Goal: Task Accomplishment & Management: Manage account settings

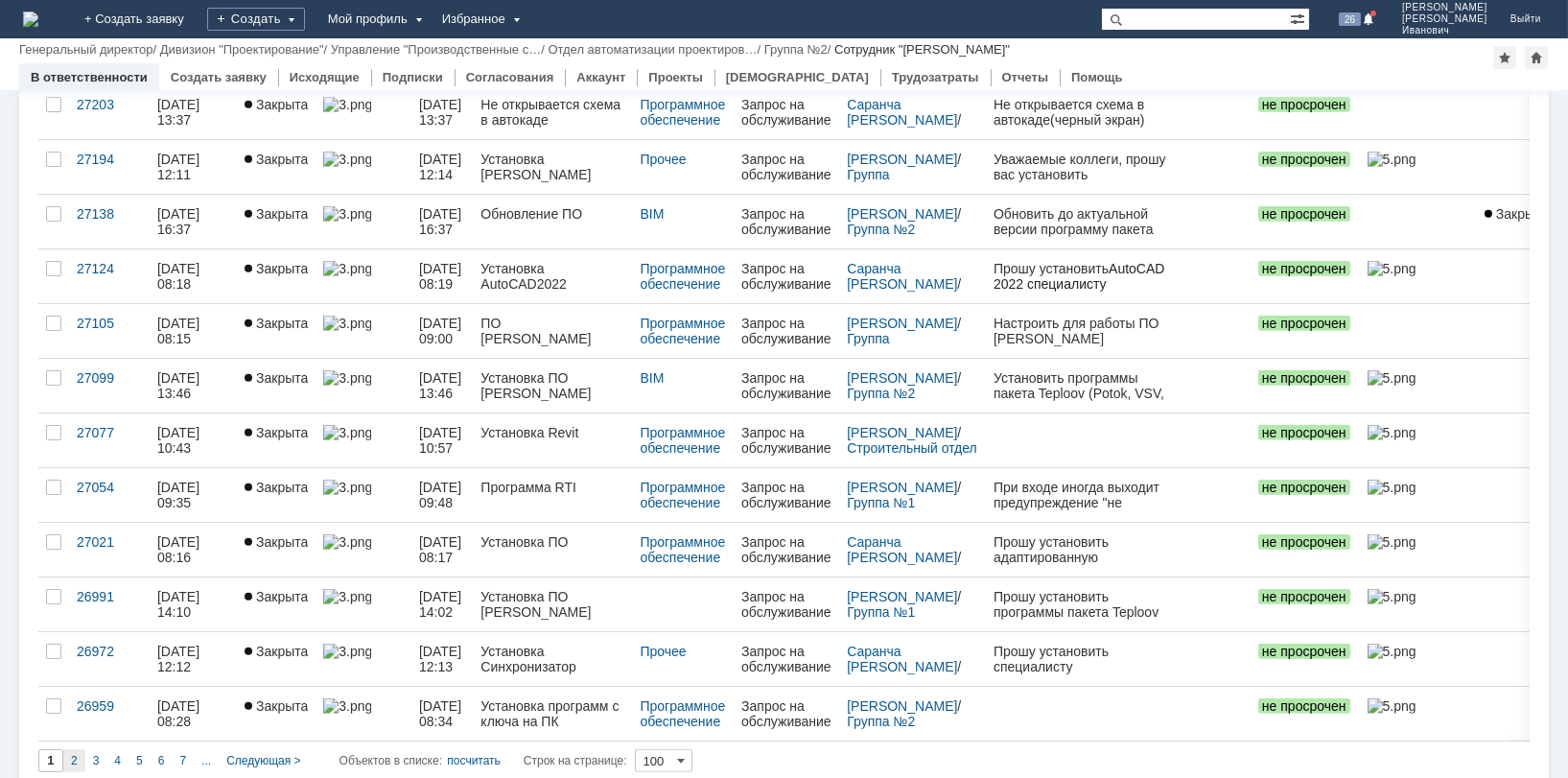
click at [78, 749] on div "2" at bounding box center [74, 761] width 22 height 23
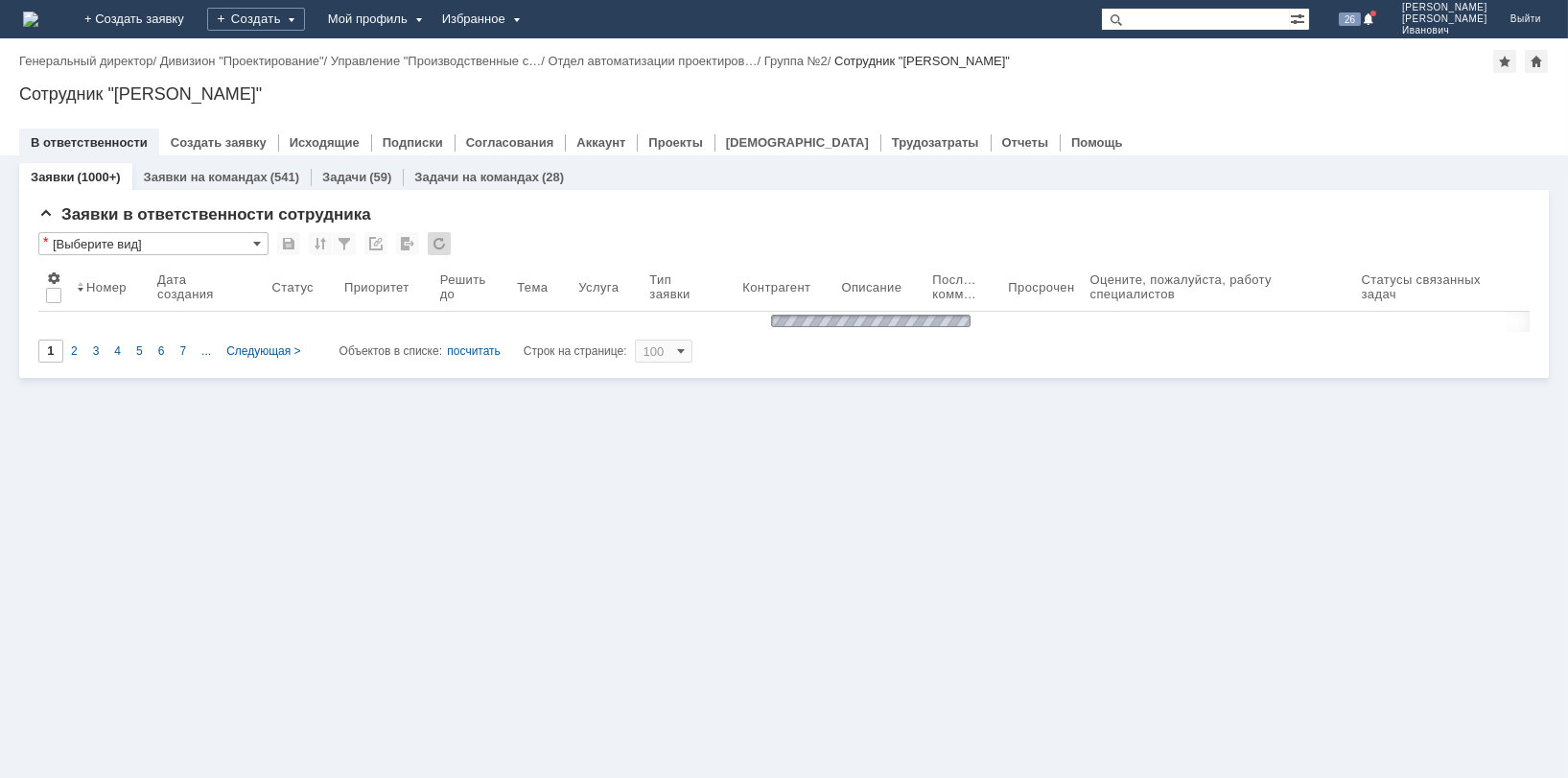
type input "2"
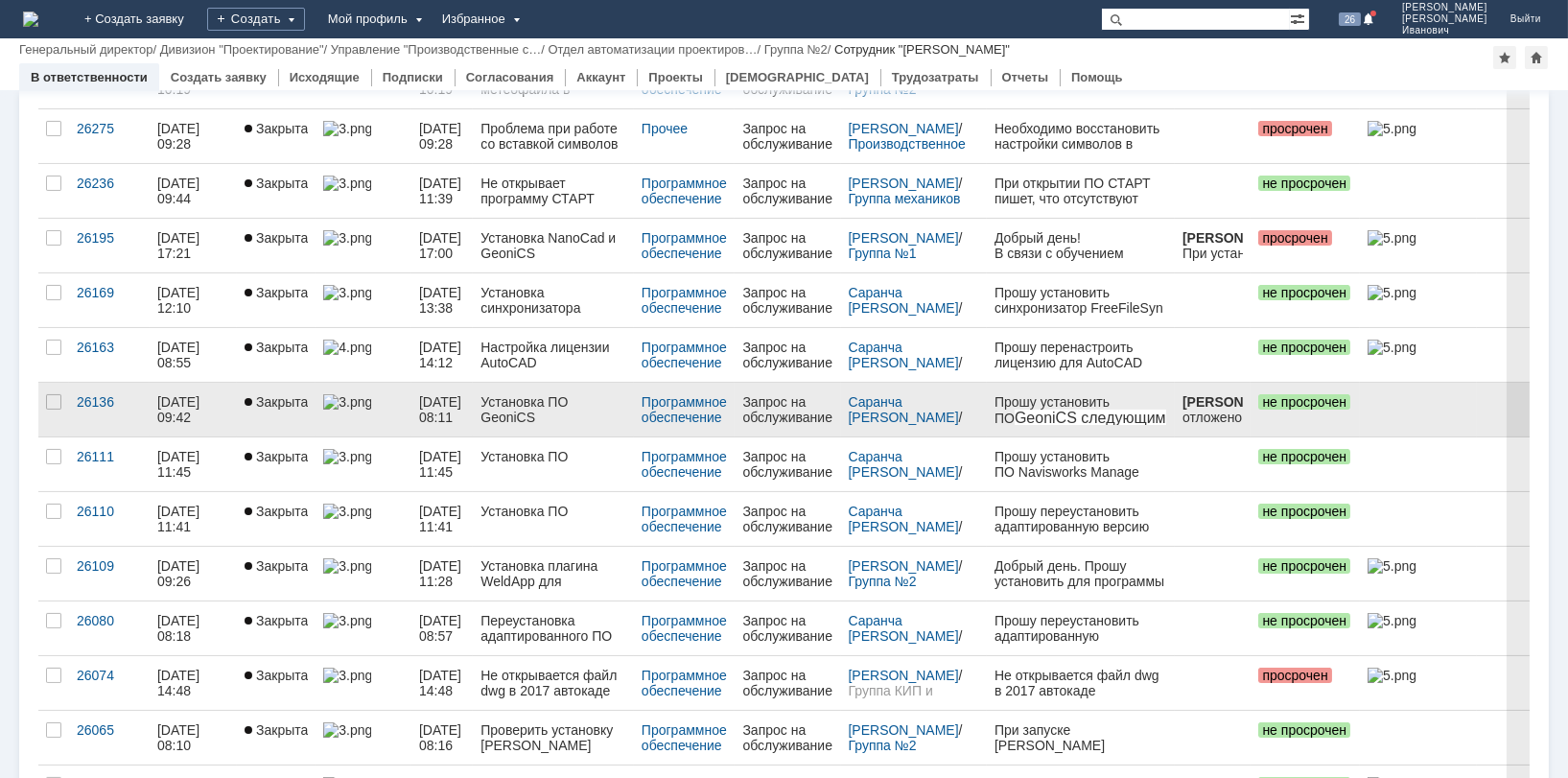
click at [541, 408] on div "Установка ПО GeoniCS" at bounding box center [553, 409] width 145 height 31
